Goal: Browse casually: Explore the website without a specific task or goal

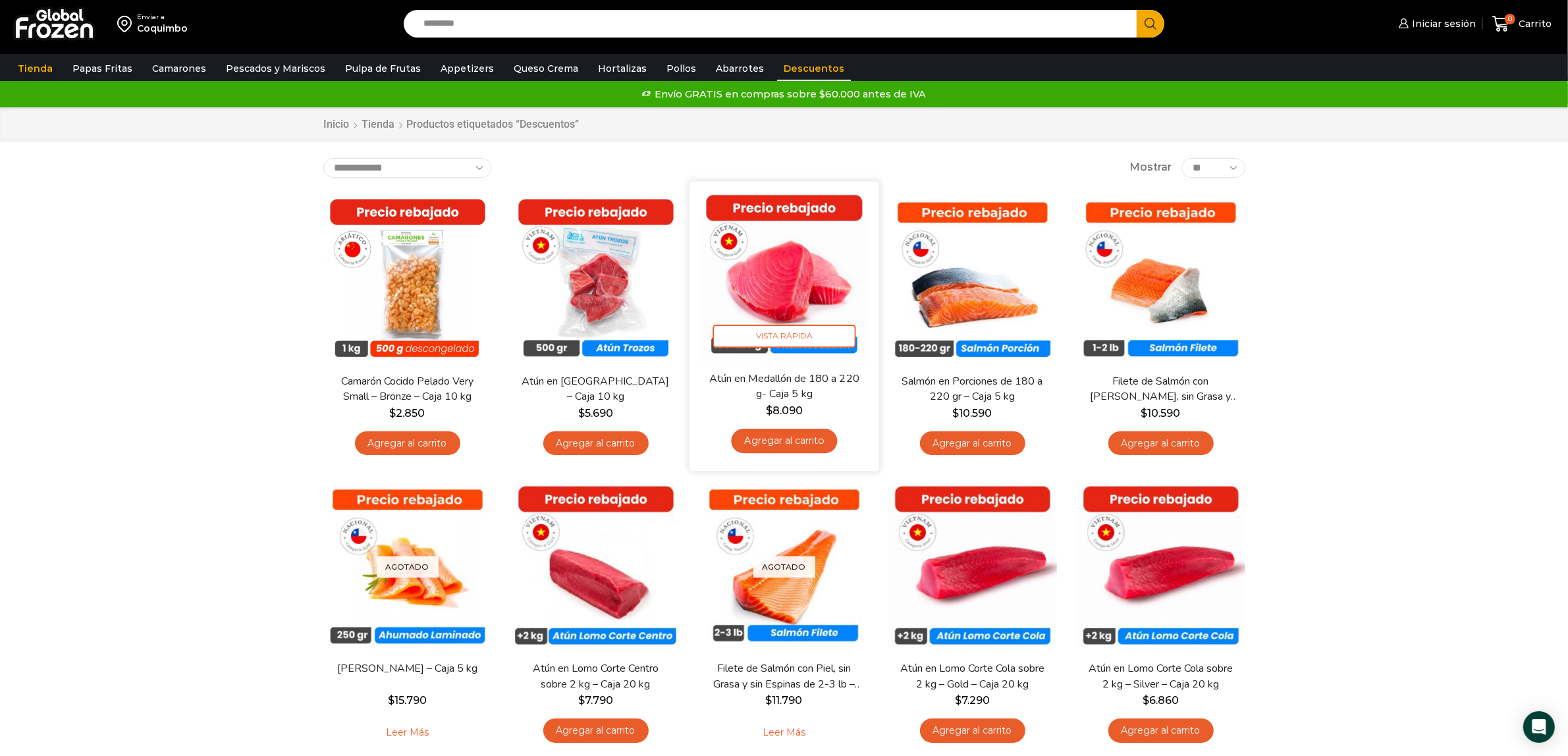
click at [771, 281] on img at bounding box center [785, 276] width 170 height 170
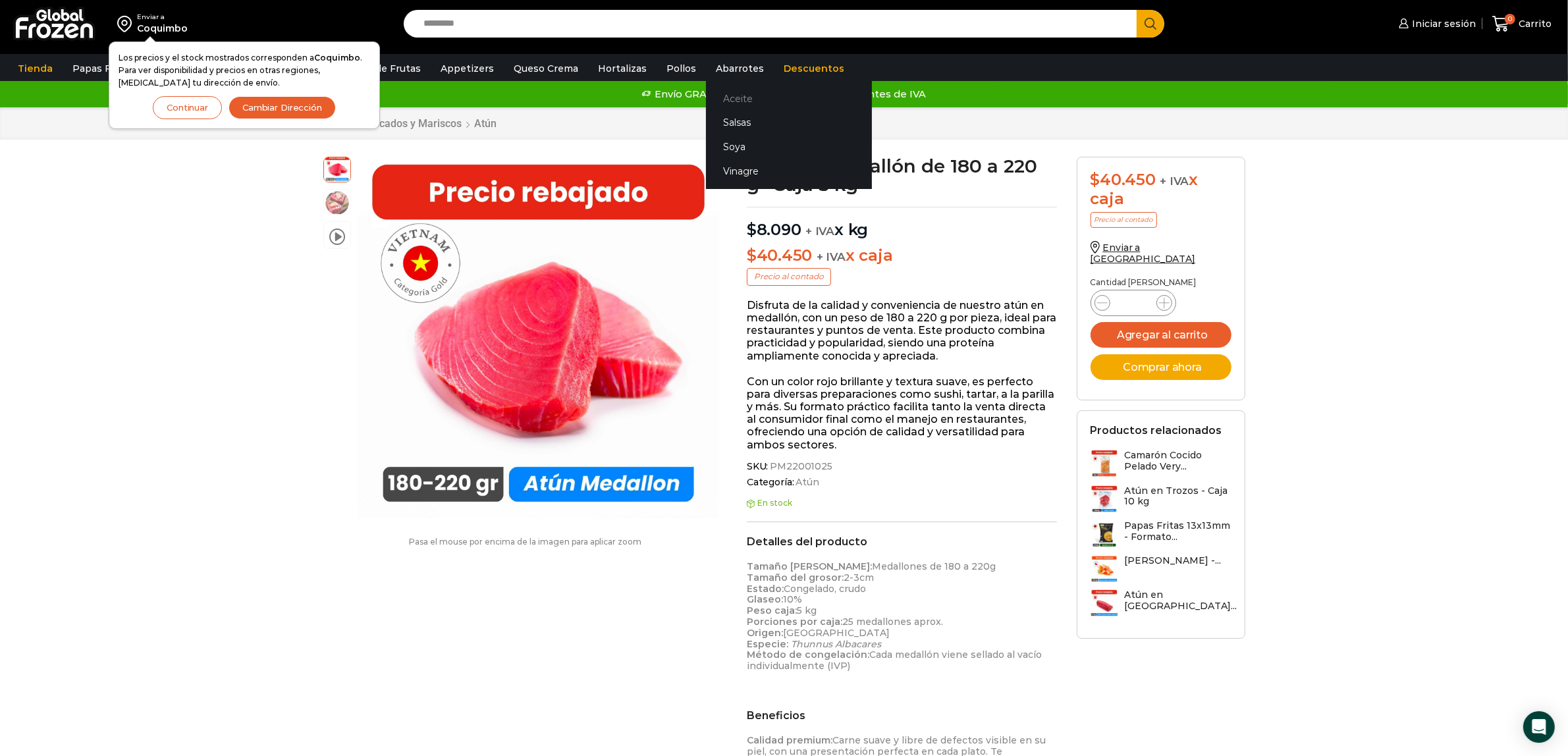
click at [711, 94] on link "Aceite" at bounding box center [789, 98] width 166 height 25
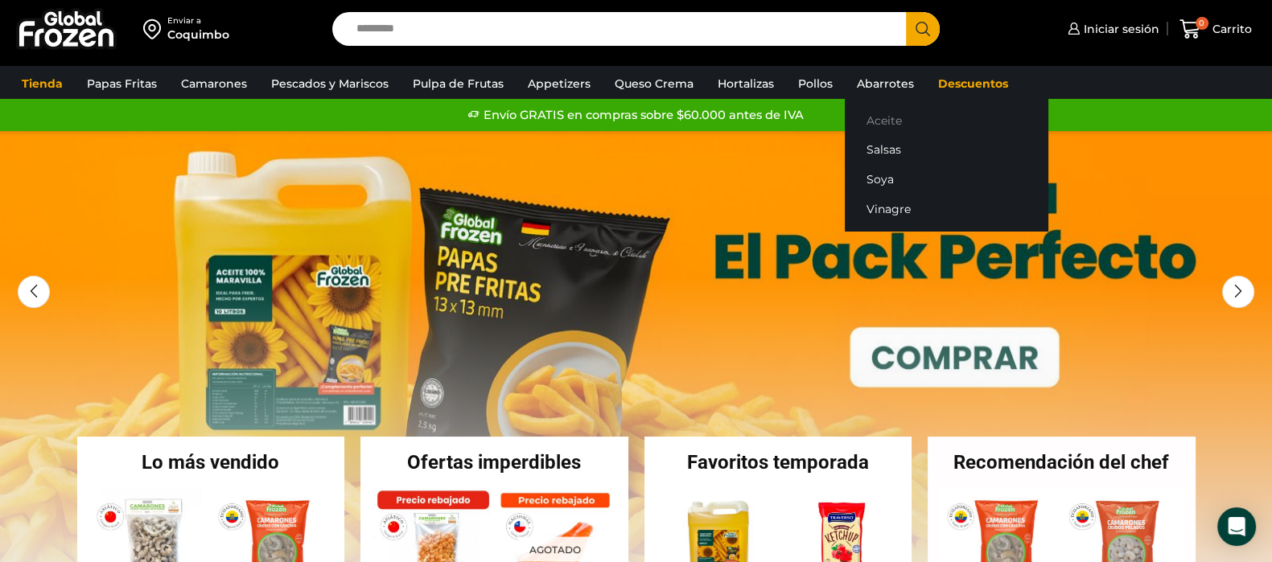
click at [879, 117] on link "Aceite" at bounding box center [946, 120] width 203 height 30
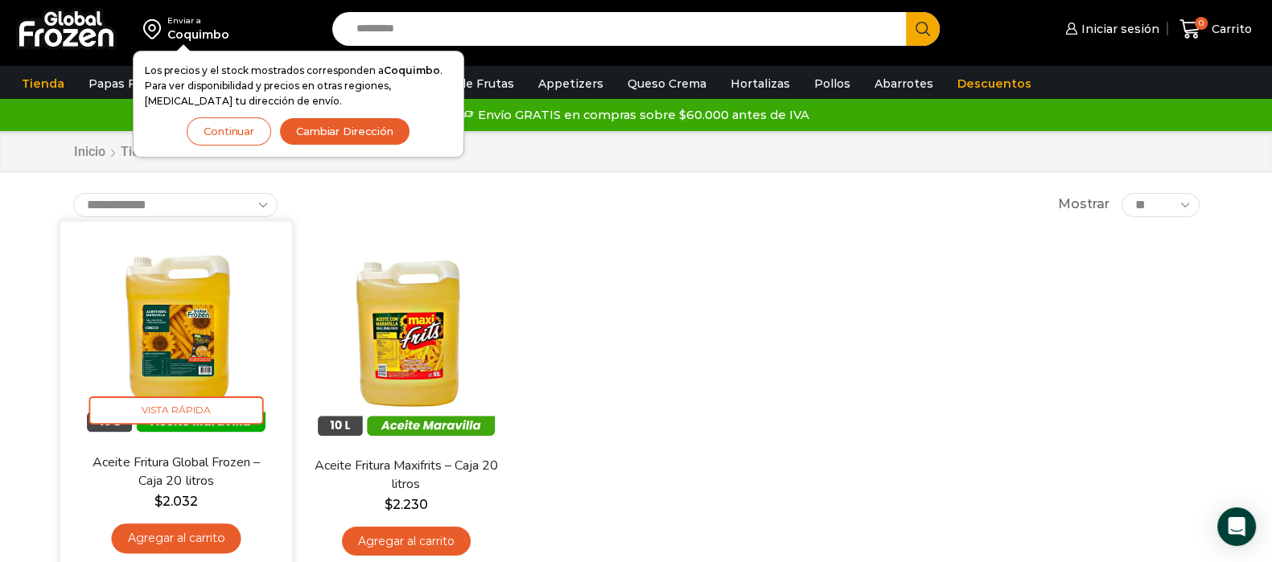
click at [209, 337] on img at bounding box center [176, 337] width 208 height 208
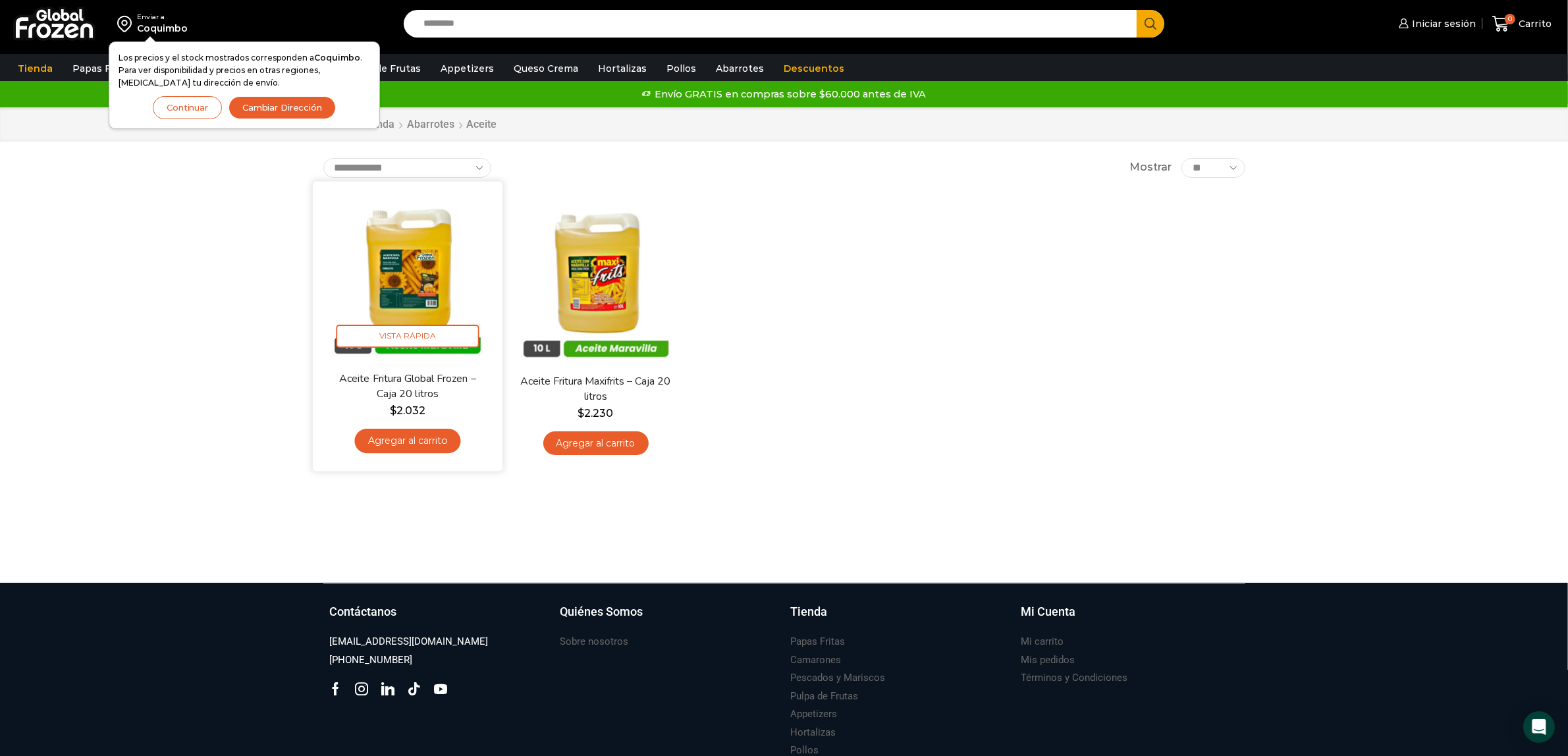
click at [426, 290] on img at bounding box center [408, 276] width 170 height 170
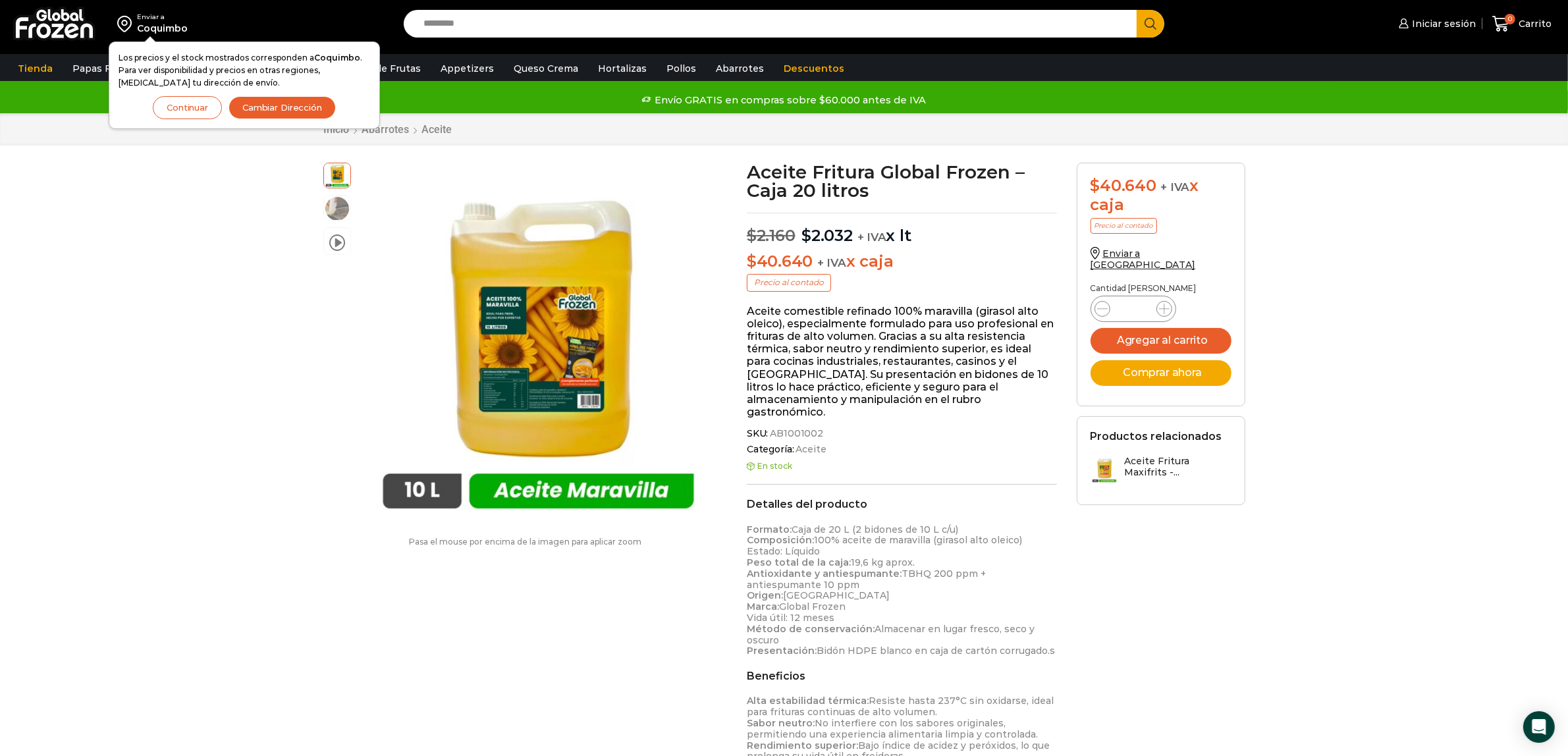
click at [148, 192] on div "Enviar a Coquimbo Los precios y el stock mostrados corresponden a Coquimbo . Pa…" at bounding box center [784, 726] width 1568 height 1454
click at [184, 106] on button "Continuar" at bounding box center [187, 107] width 69 height 23
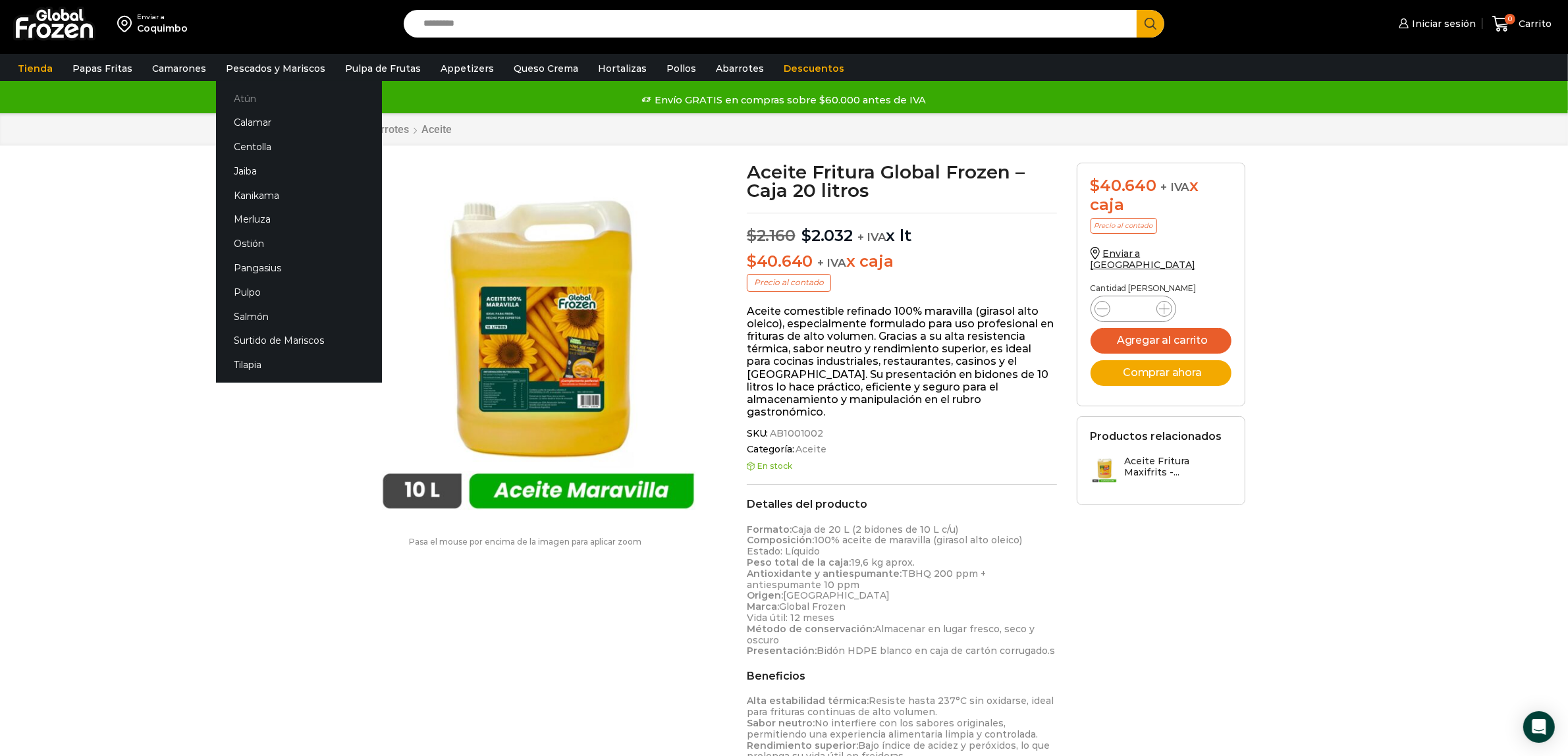
click at [235, 97] on link "Atún" at bounding box center [299, 98] width 166 height 25
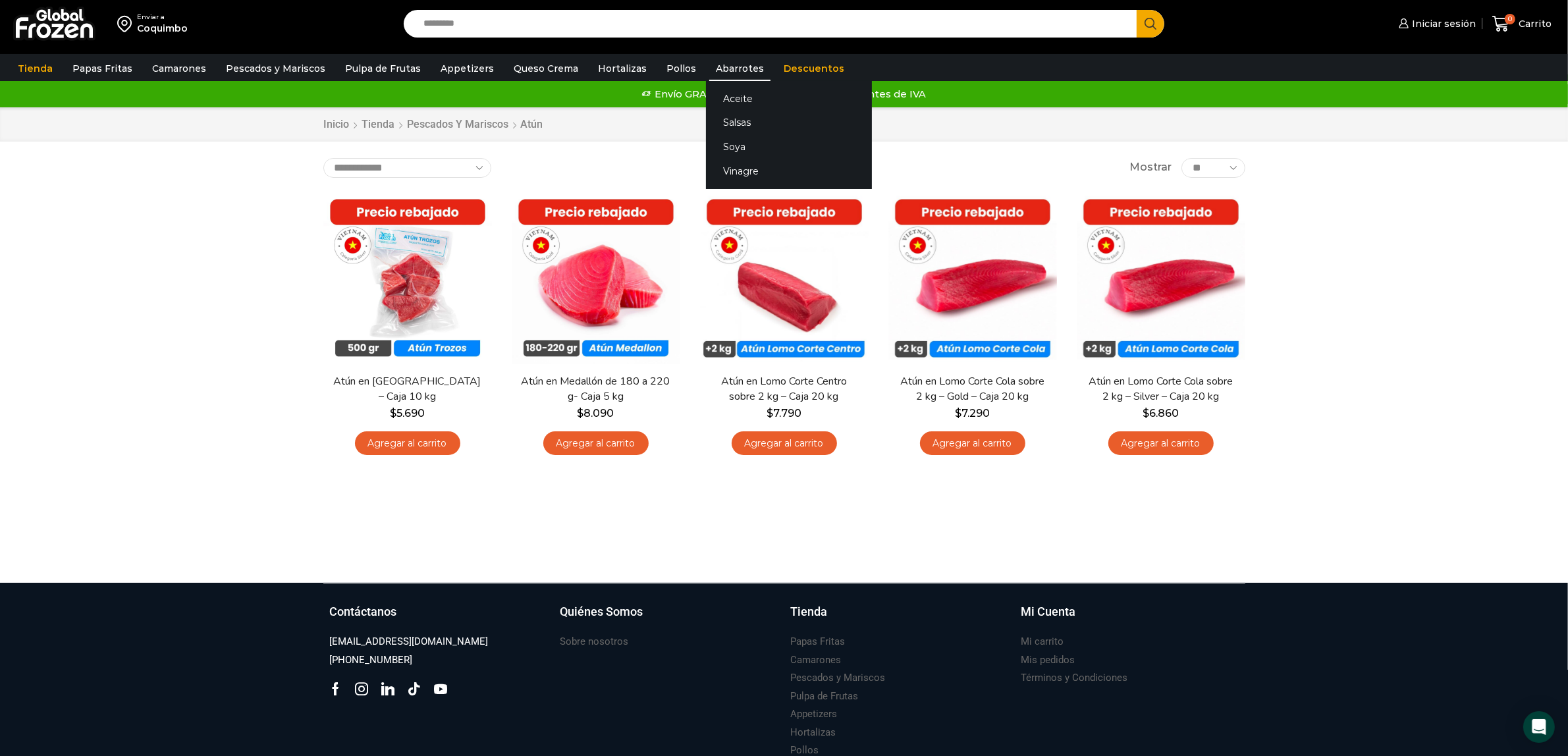
click at [719, 73] on link "Abarrotes" at bounding box center [740, 68] width 61 height 25
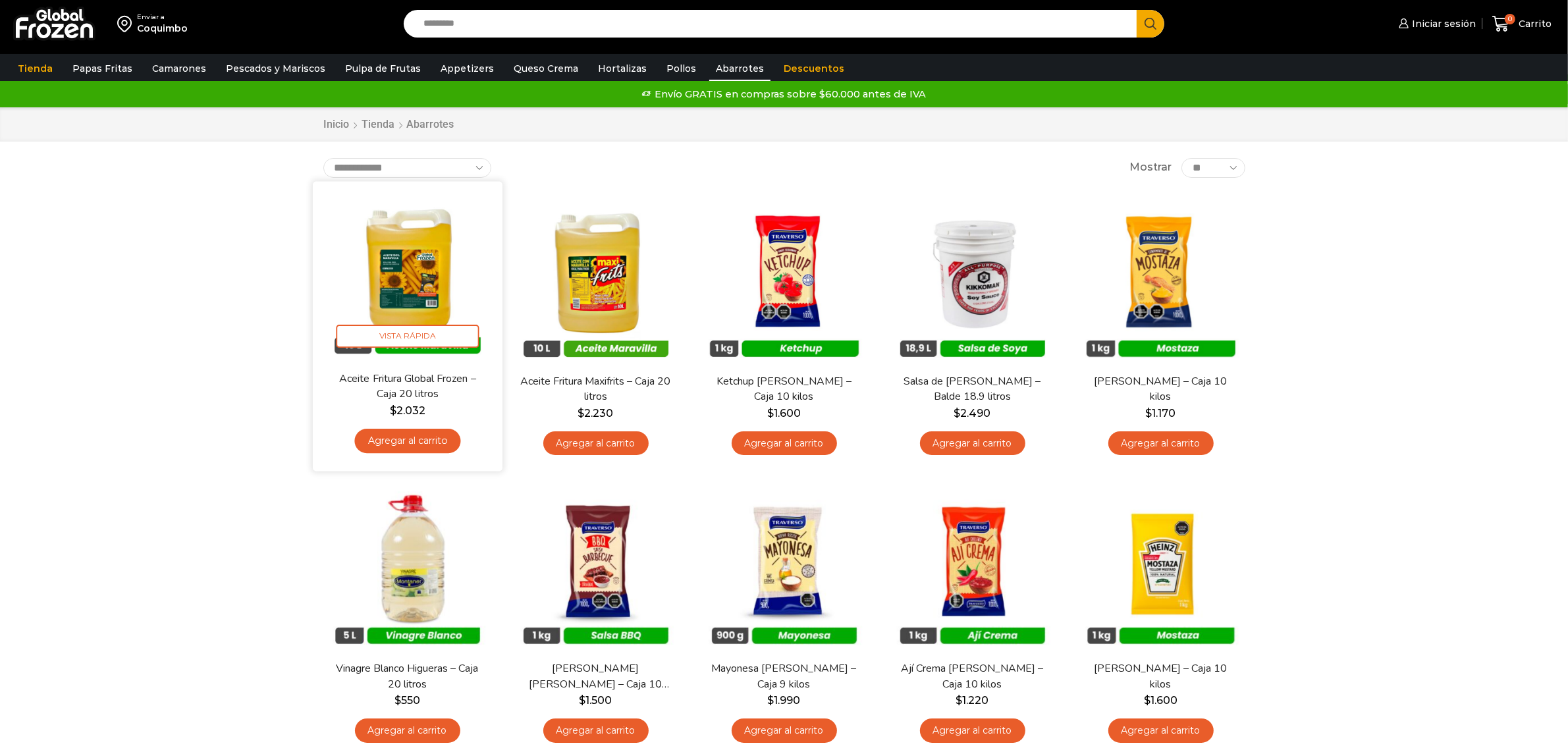
click at [426, 261] on img at bounding box center [408, 276] width 170 height 170
click at [425, 306] on img at bounding box center [408, 276] width 170 height 170
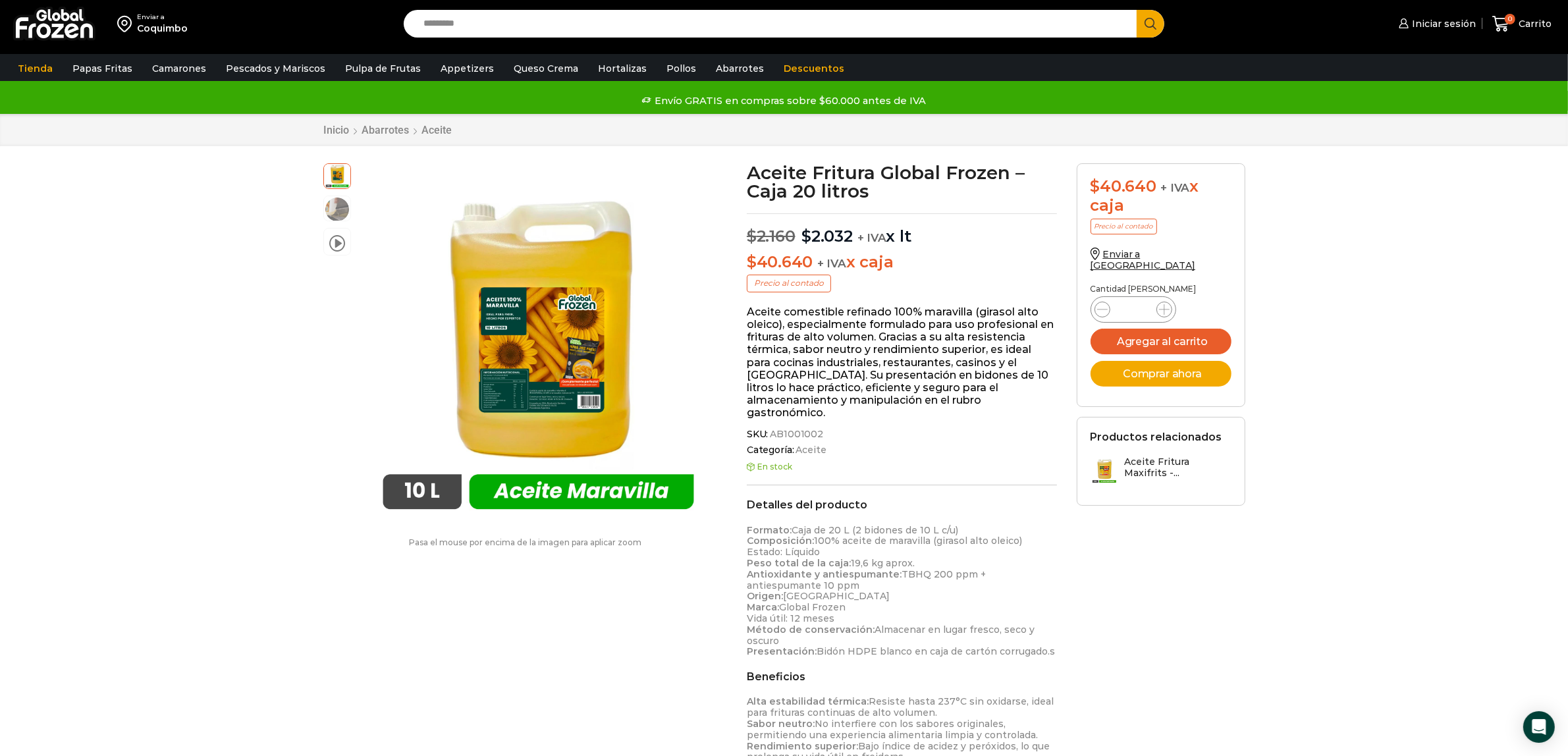
scroll to position [1, 0]
click at [568, 24] on input "Search input" at bounding box center [773, 24] width 714 height 28
type input "*******"
click at [1137, 10] on button "Search" at bounding box center [1151, 24] width 28 height 28
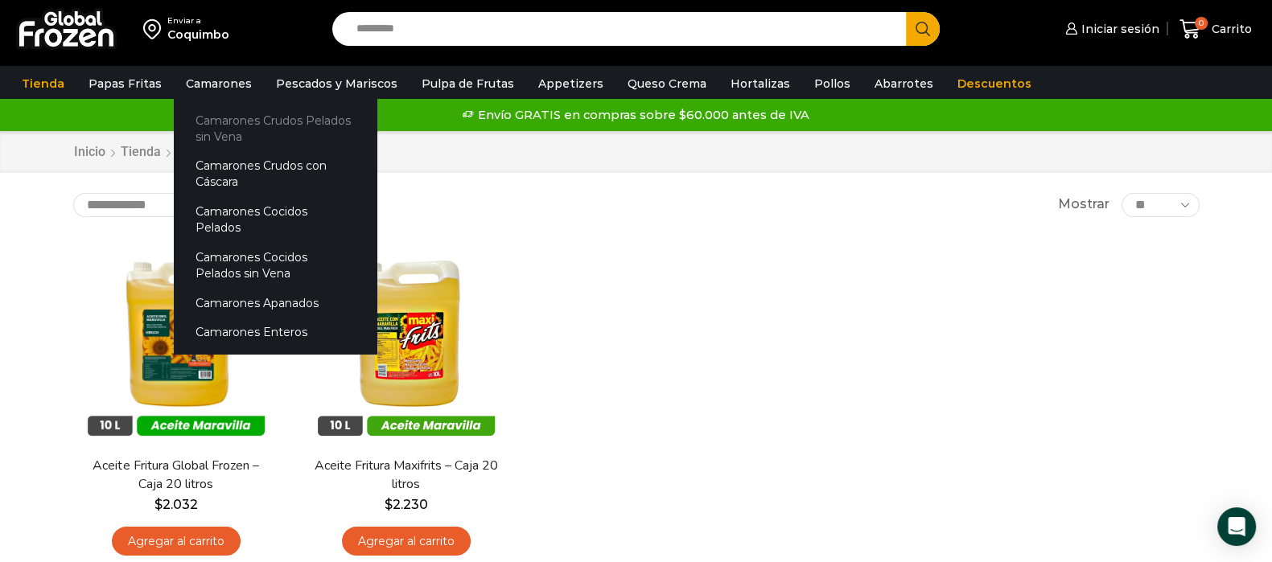
click at [224, 122] on link "Camarones Crudos Pelados sin Vena" at bounding box center [275, 128] width 203 height 46
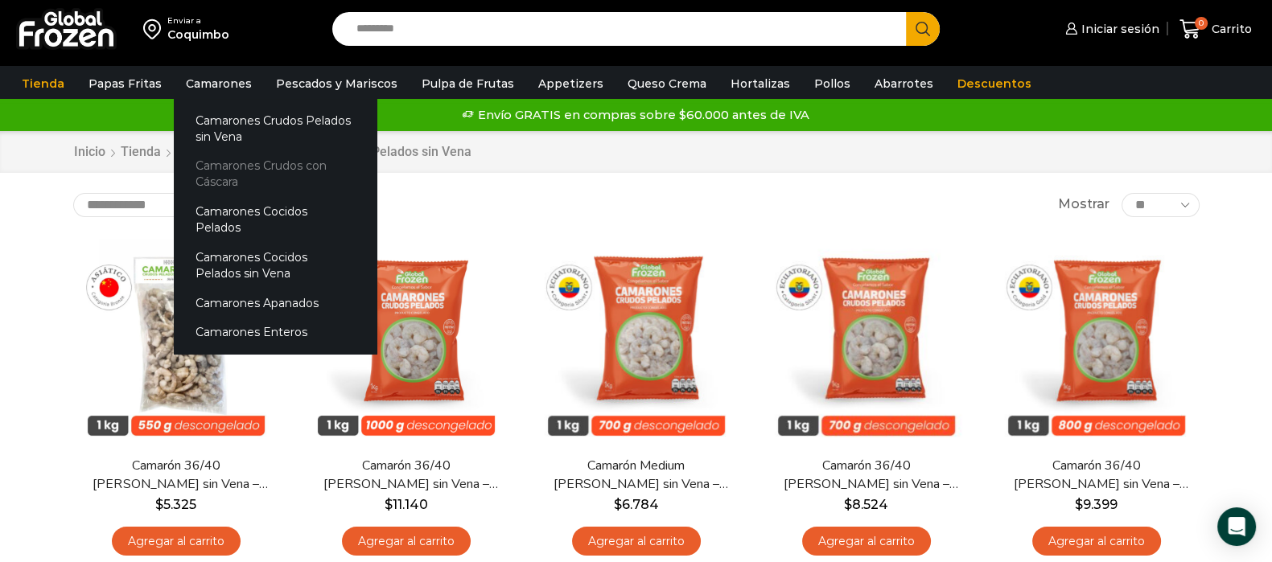
click at [298, 163] on link "Camarones Crudos con Cáscara" at bounding box center [275, 174] width 203 height 46
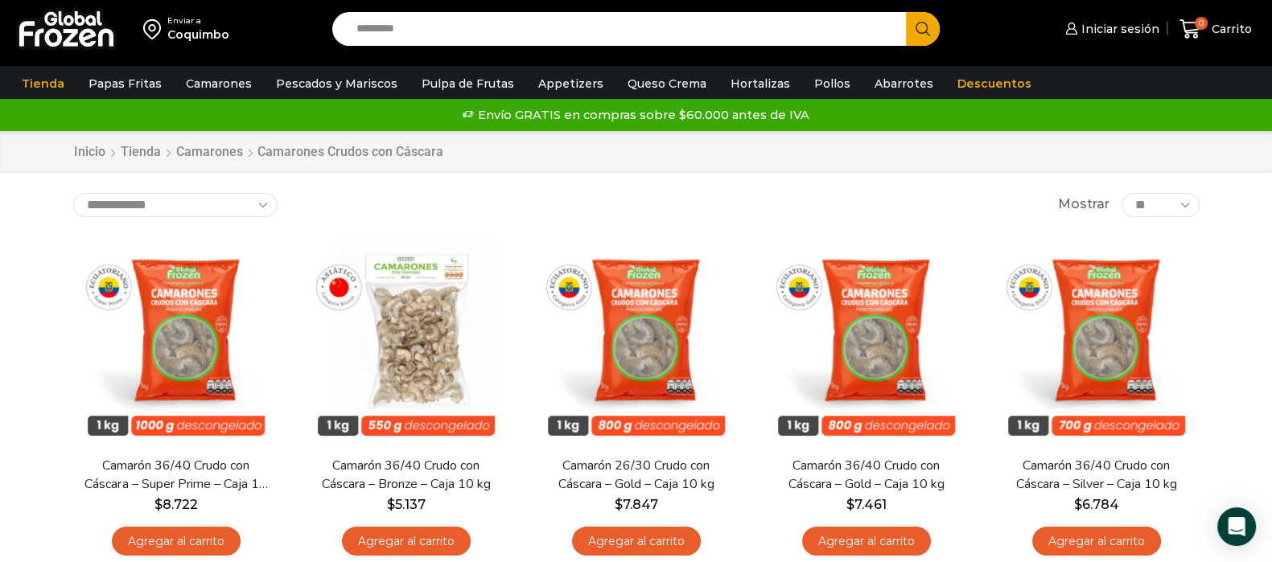
click at [484, 34] on input "Search input" at bounding box center [623, 29] width 550 height 34
type input "*******"
click at [906, 12] on button "Search" at bounding box center [923, 29] width 34 height 34
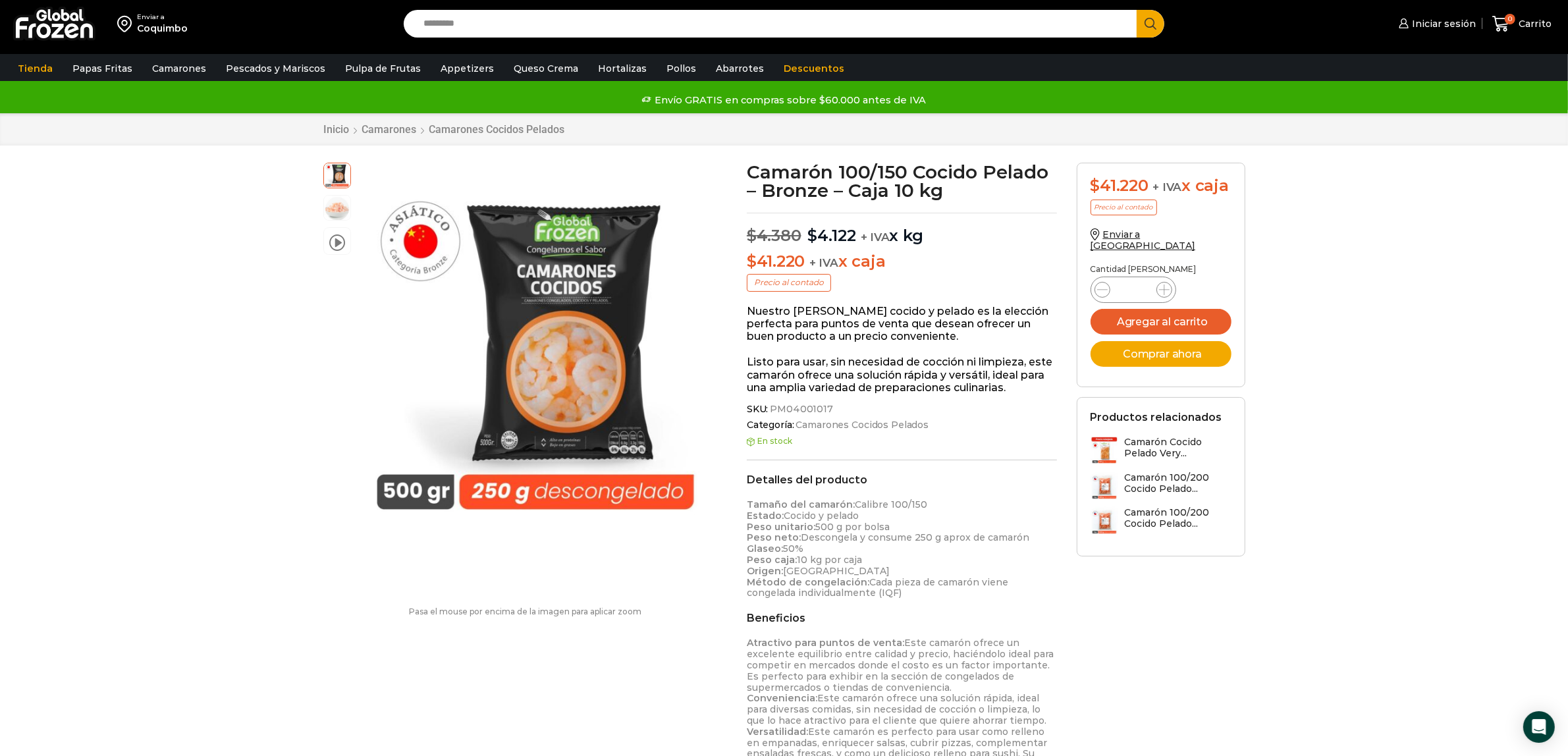
click at [74, 11] on img at bounding box center [54, 24] width 83 height 34
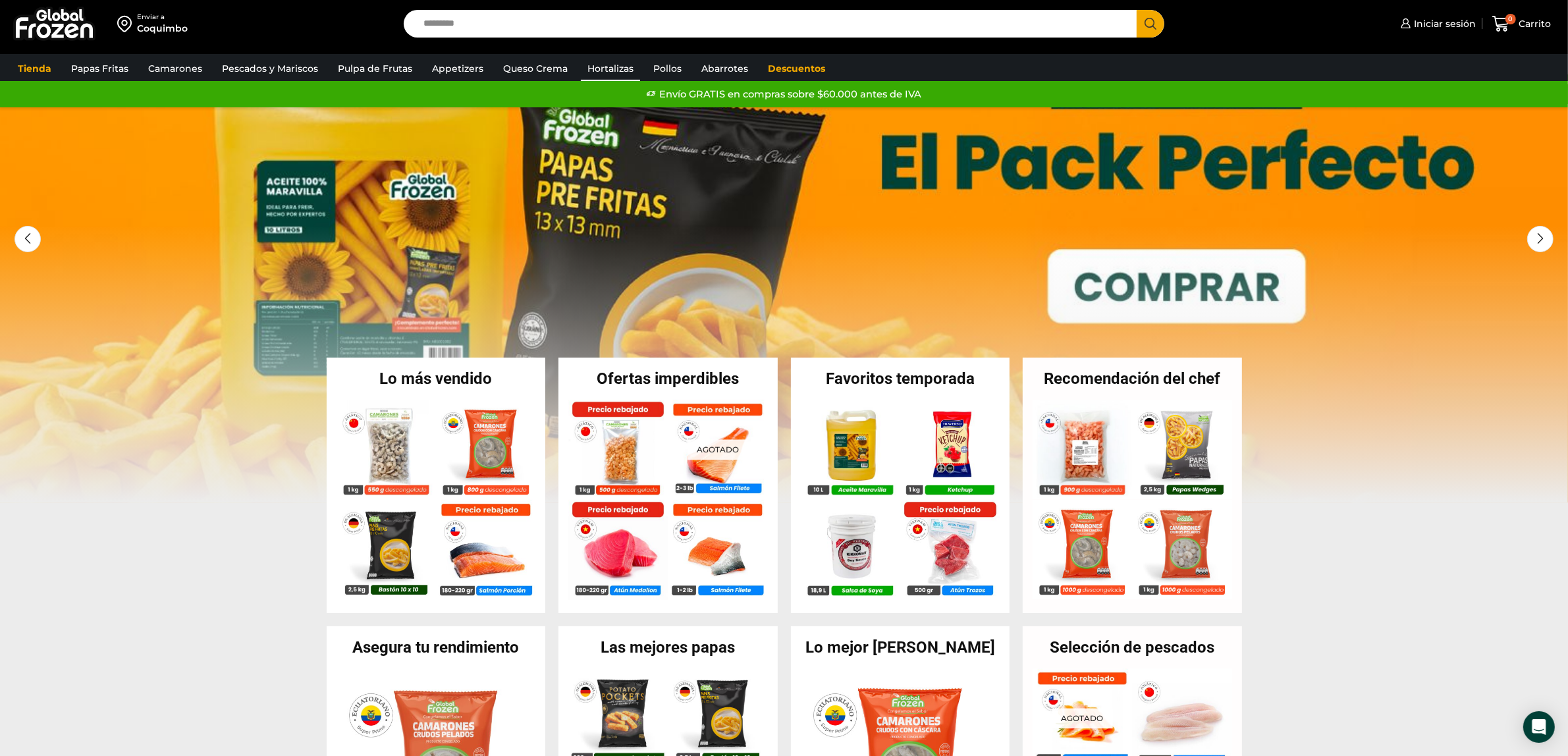
click at [610, 70] on link "Hortalizas" at bounding box center [611, 68] width 59 height 25
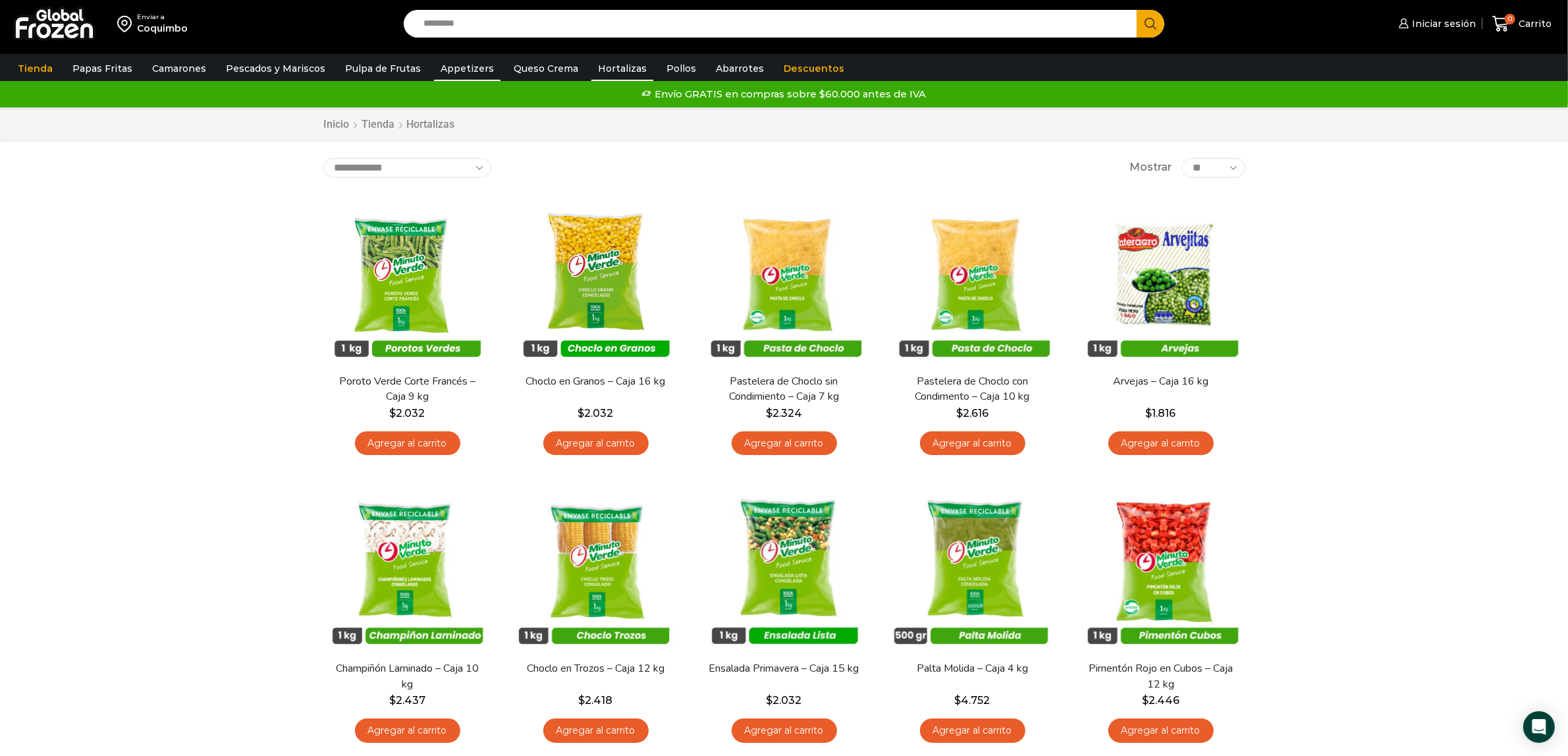
click at [439, 63] on link "Appetizers" at bounding box center [466, 68] width 66 height 25
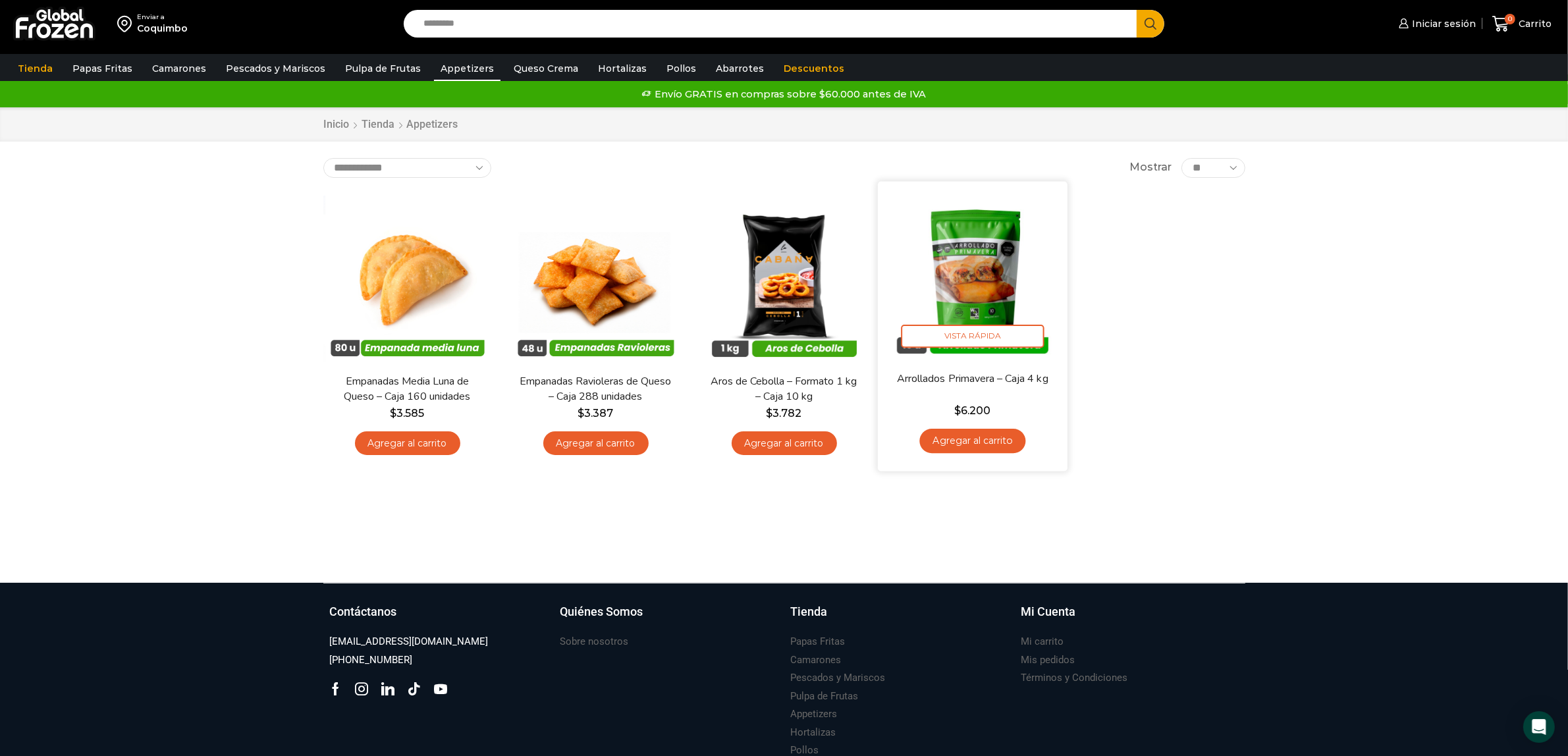
click at [947, 285] on img at bounding box center [973, 276] width 170 height 170
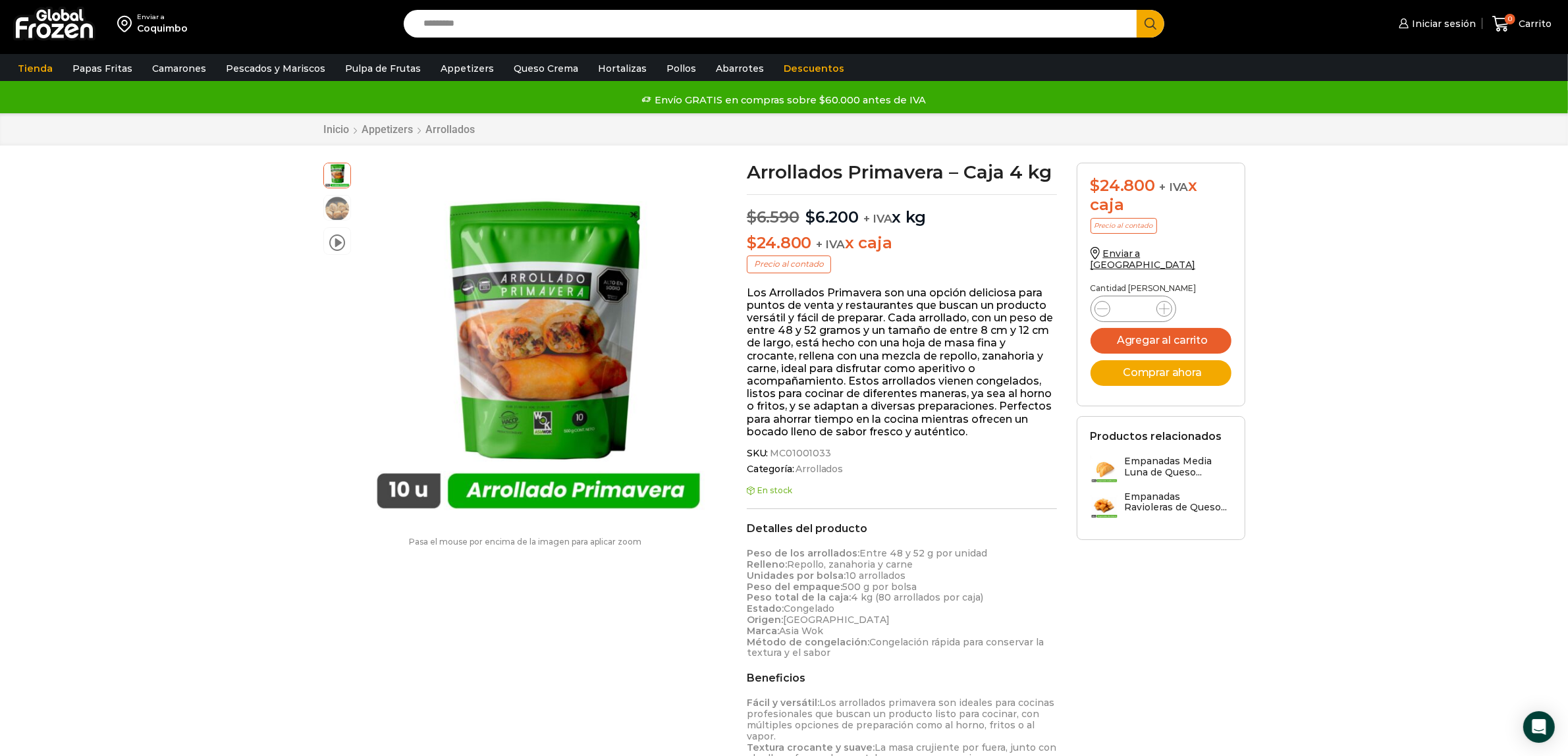
click at [34, 35] on img at bounding box center [54, 24] width 83 height 34
